Goal: Task Accomplishment & Management: Manage account settings

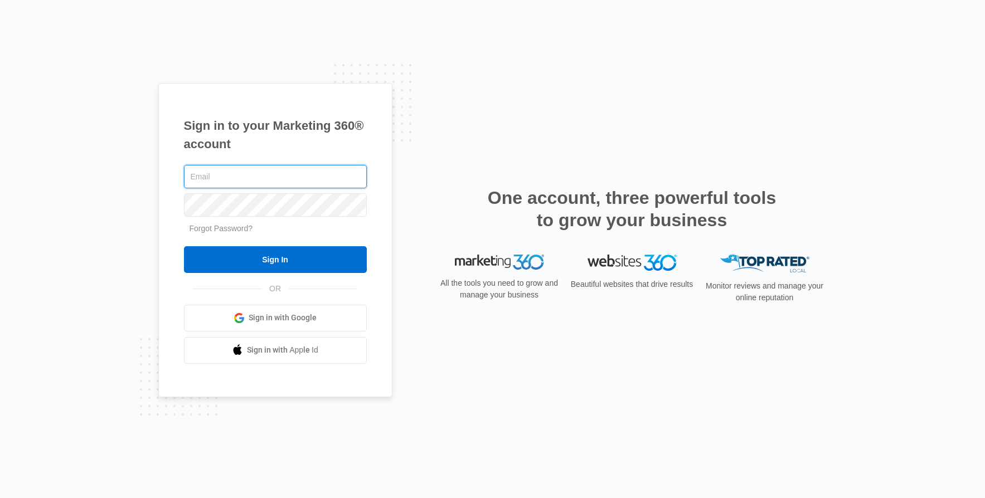
type input "[PERSON_NAME][EMAIL_ADDRESS][PERSON_NAME][DOMAIN_NAME]"
click at [184, 246] on input "Sign In" at bounding box center [275, 259] width 183 height 27
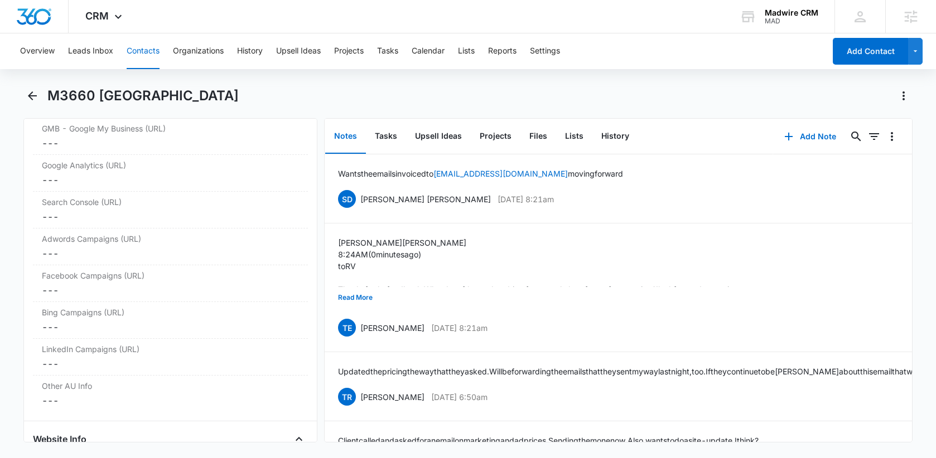
scroll to position [4227, 0]
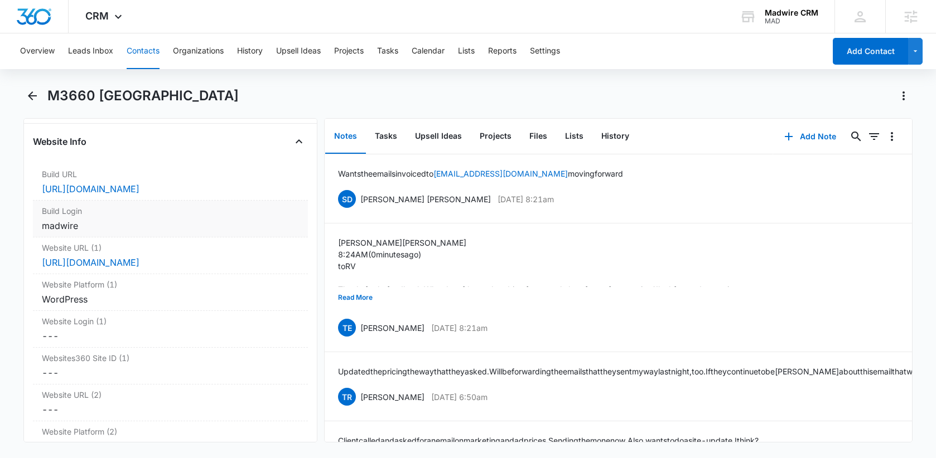
click at [89, 222] on div "madwire" at bounding box center [170, 225] width 257 height 13
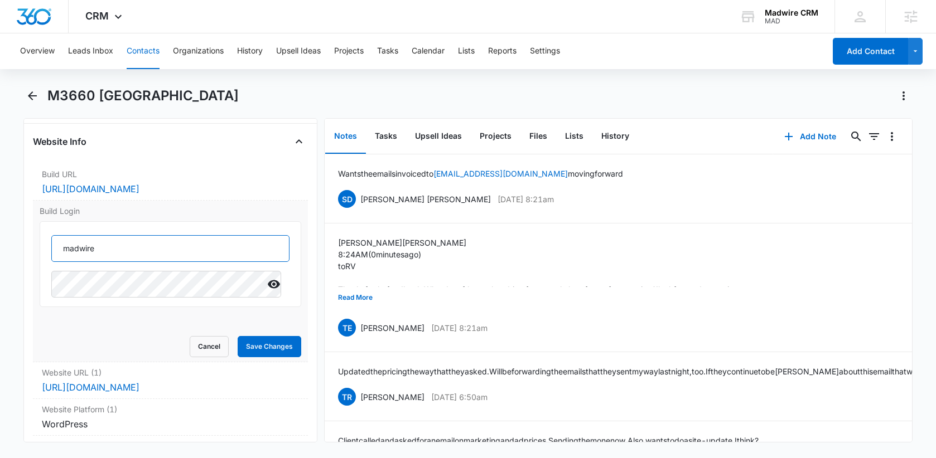
click at [78, 246] on input "madwire" at bounding box center [170, 248] width 238 height 27
click at [79, 246] on input "madwire" at bounding box center [170, 248] width 238 height 27
click at [76, 248] on input "madwire" at bounding box center [170, 248] width 238 height 27
click at [76, 249] on input "madwire" at bounding box center [170, 248] width 238 height 27
click at [268, 283] on icon "Show" at bounding box center [274, 284] width 12 height 8
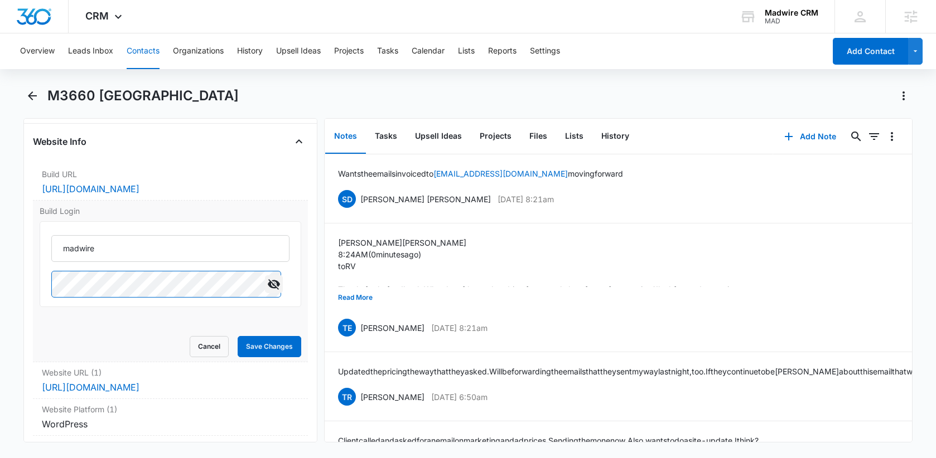
click at [50, 287] on div "madwire" at bounding box center [170, 264] width 261 height 86
